Goal: Information Seeking & Learning: Learn about a topic

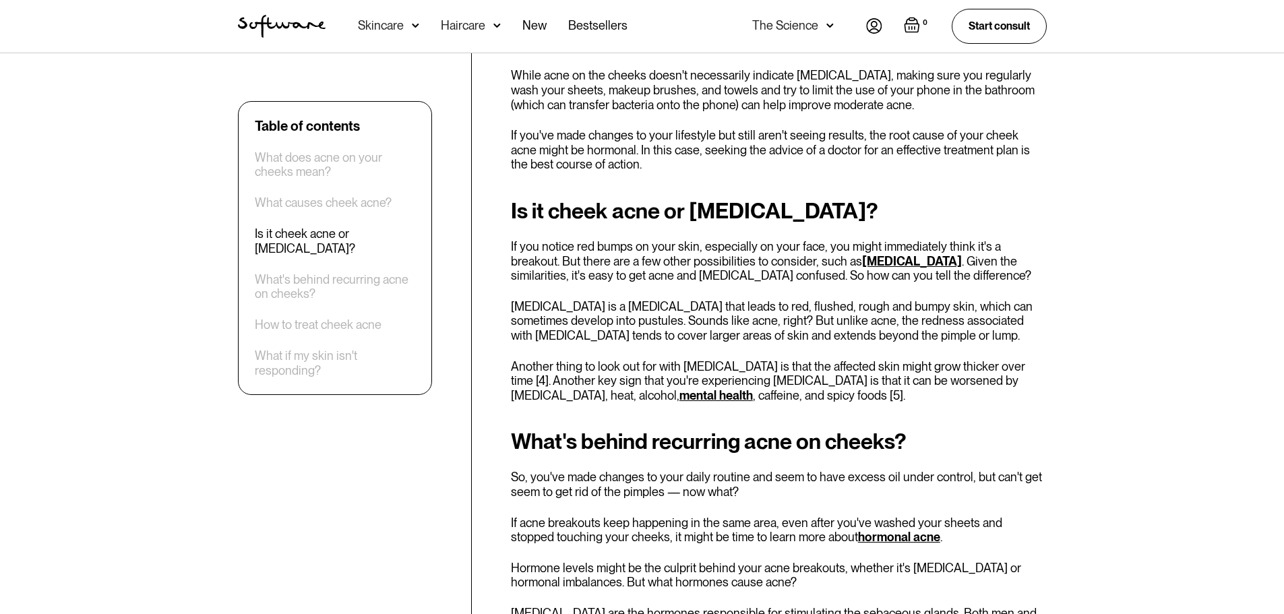
scroll to position [2359, 0]
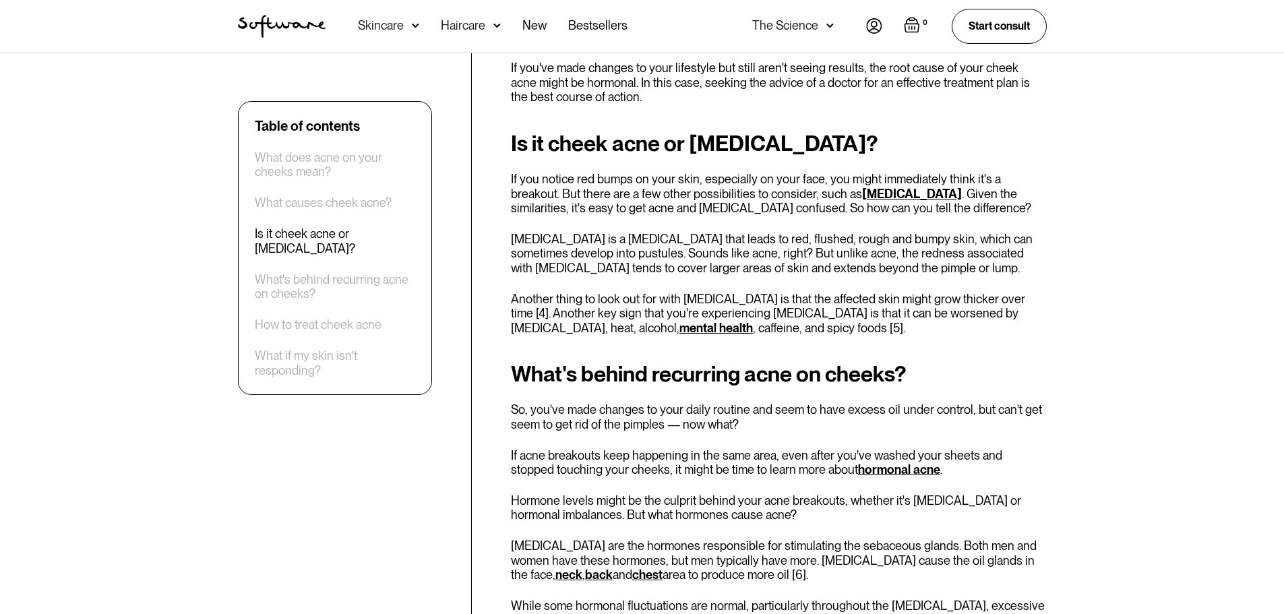
click at [862, 194] on link "[MEDICAL_DATA]" at bounding box center [912, 194] width 100 height 14
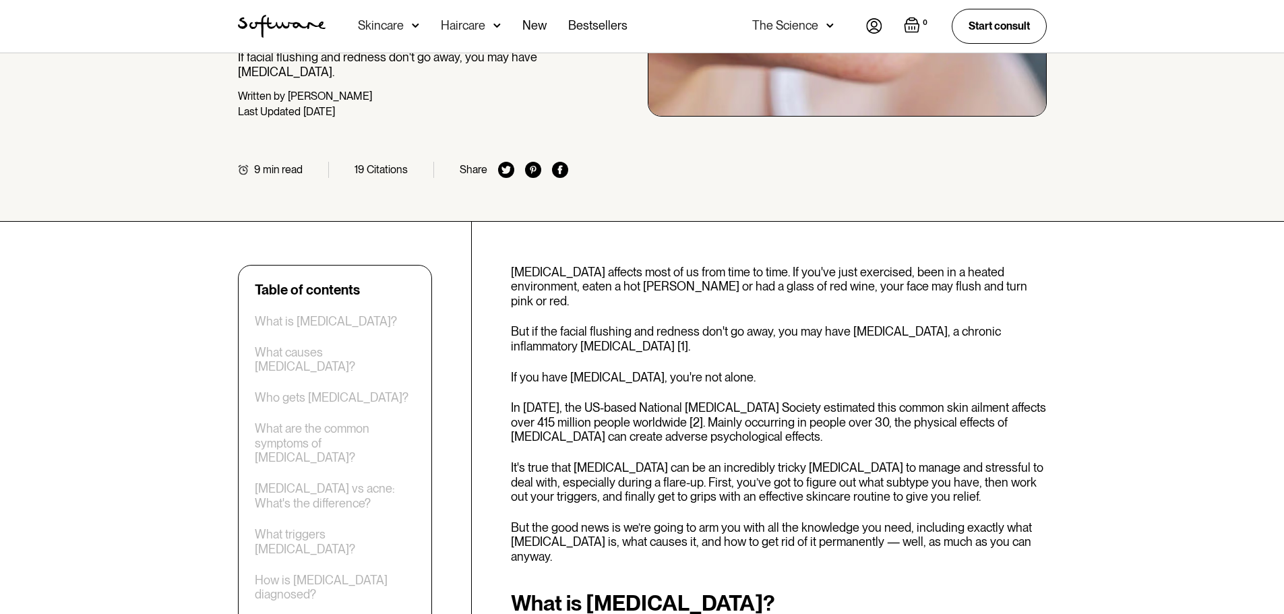
scroll to position [270, 0]
